Goal: Information Seeking & Learning: Find specific fact

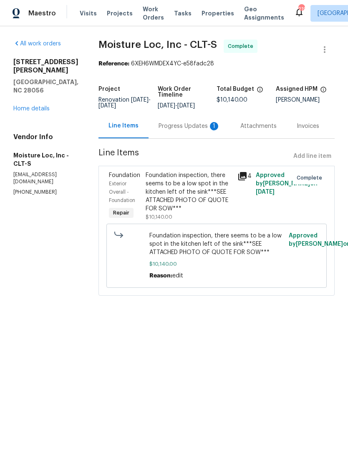
click at [187, 129] on div "Progress Updates 1" at bounding box center [189, 126] width 62 height 8
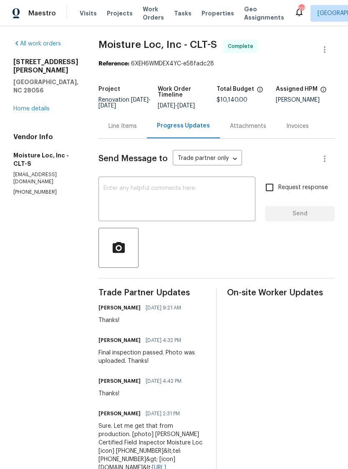
scroll to position [0, 16]
click at [13, 106] on link "Home details" at bounding box center [31, 109] width 36 height 6
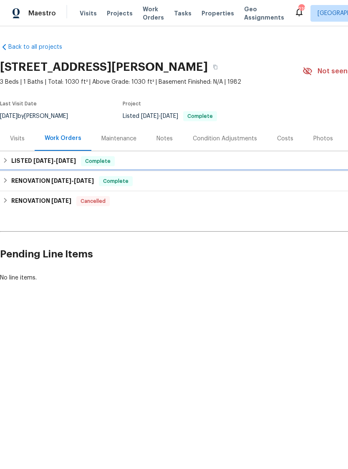
click at [11, 175] on div "RENOVATION [DATE] - [DATE] Complete" at bounding box center [235, 181] width 471 height 20
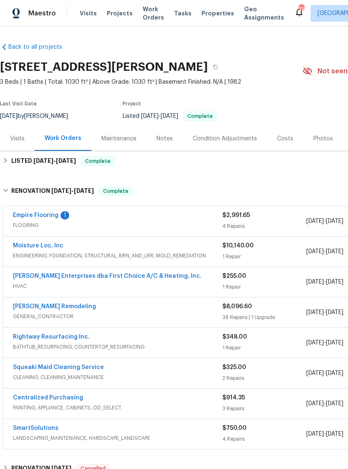
click at [23, 248] on link "Moisture Loc, Inc" at bounding box center [38, 246] width 50 height 6
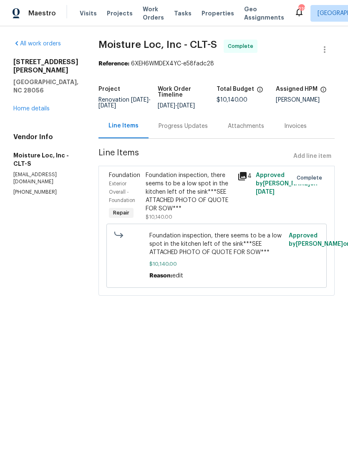
click at [239, 180] on icon at bounding box center [242, 176] width 8 height 8
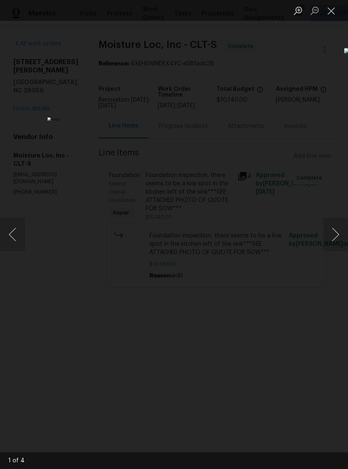
click at [338, 236] on button "Next image" at bounding box center [335, 234] width 25 height 33
click at [337, 241] on button "Next image" at bounding box center [335, 234] width 25 height 33
click at [331, 12] on button "Close lightbox" at bounding box center [331, 10] width 17 height 15
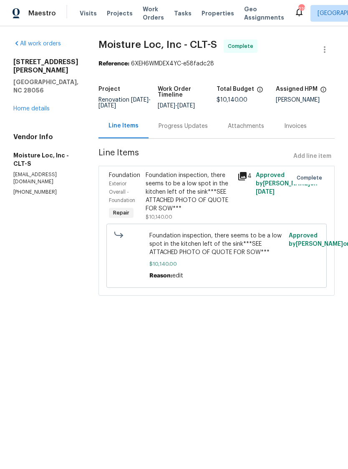
click at [23, 106] on link "Home details" at bounding box center [31, 109] width 36 height 6
